Goal: Task Accomplishment & Management: Manage account settings

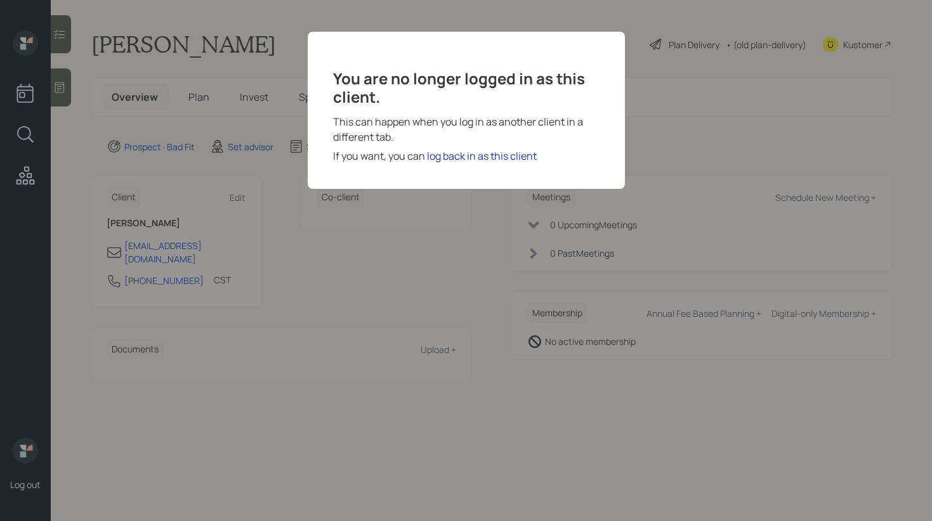
click at [433, 159] on div "log back in as this client" at bounding box center [482, 155] width 110 height 15
